Goal: Information Seeking & Learning: Learn about a topic

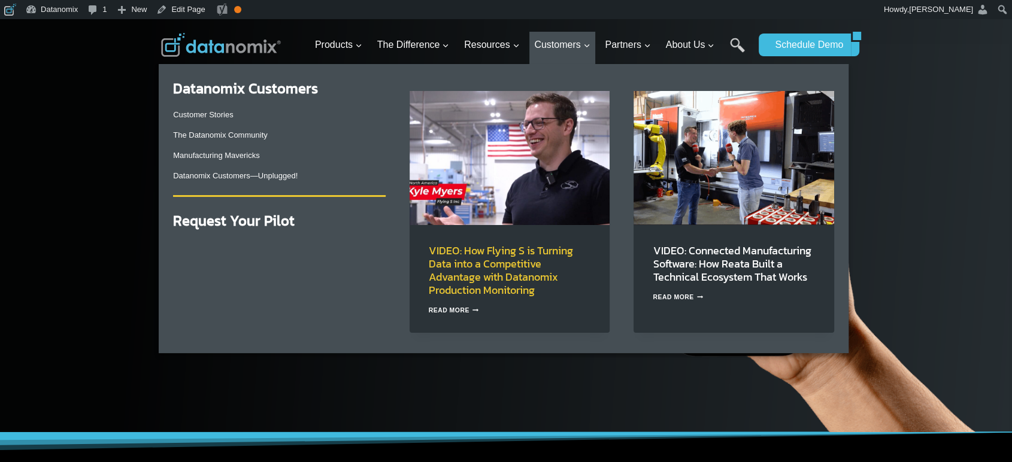
drag, startPoint x: 0, startPoint y: 0, endPoint x: 538, endPoint y: 270, distance: 601.6
click at [538, 270] on link "VIDEO: How Flying S is Turning Data into a Competitive Advantage with Datanomix…" at bounding box center [501, 271] width 144 height 56
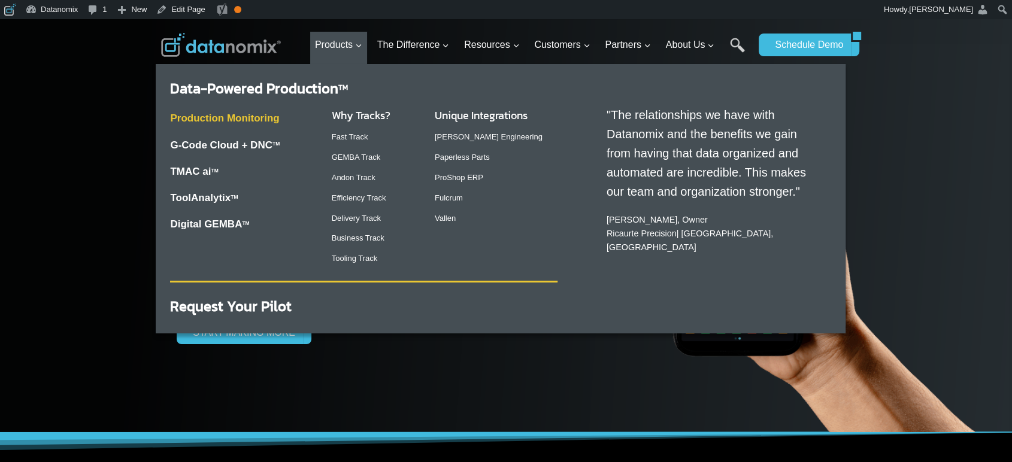
click at [242, 116] on link "Production Monitoring" at bounding box center [224, 118] width 109 height 11
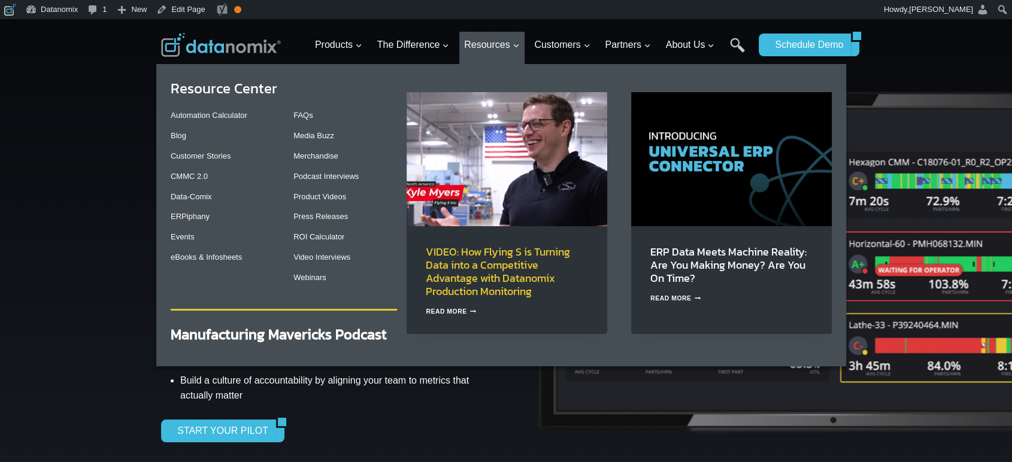
click at [477, 260] on link "VIDEO: How Flying S is Turning Data into a Competitive Advantage with Datanomix…" at bounding box center [498, 272] width 144 height 56
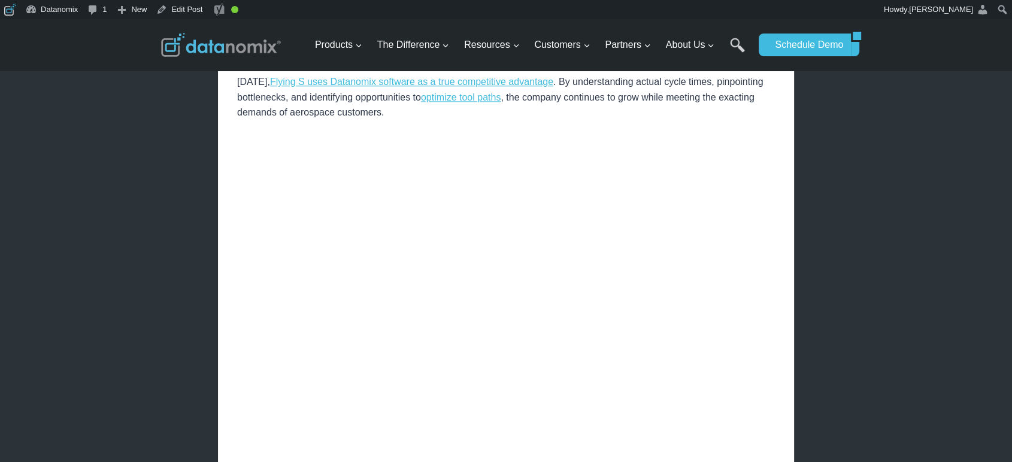
scroll to position [1442, 0]
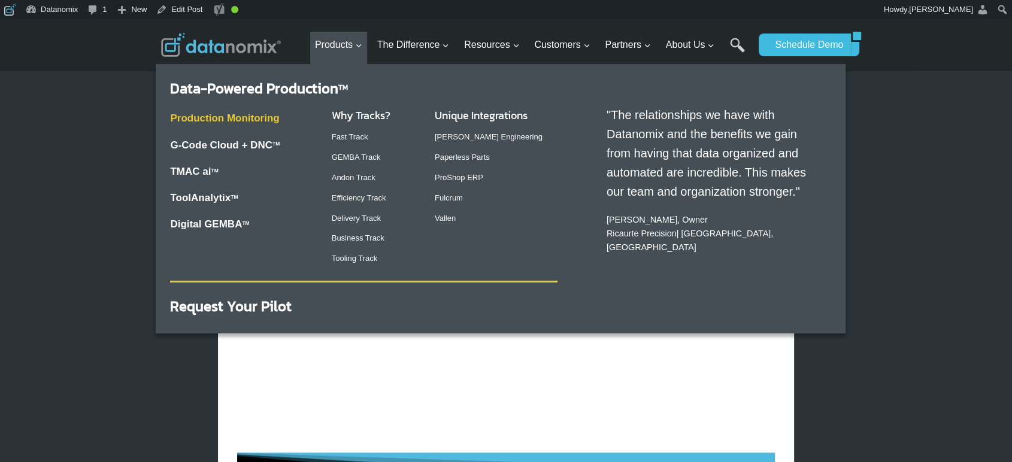
drag, startPoint x: 259, startPoint y: 121, endPoint x: 273, endPoint y: 117, distance: 15.0
click at [259, 121] on link "Production Monitoring" at bounding box center [224, 118] width 109 height 11
